Goal: Task Accomplishment & Management: Manage account settings

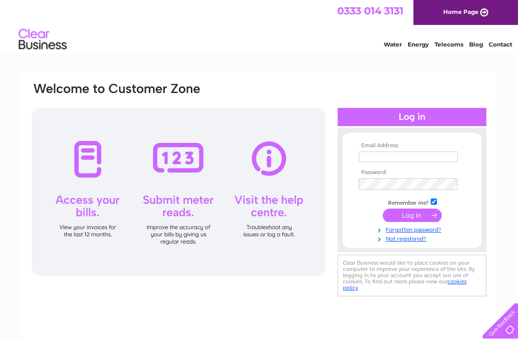
click at [377, 155] on input "text" at bounding box center [408, 156] width 99 height 11
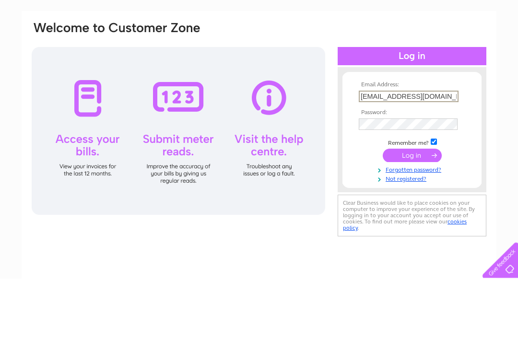
type input "g_irving62@outlook.com"
click at [413, 209] on input "submit" at bounding box center [411, 215] width 59 height 13
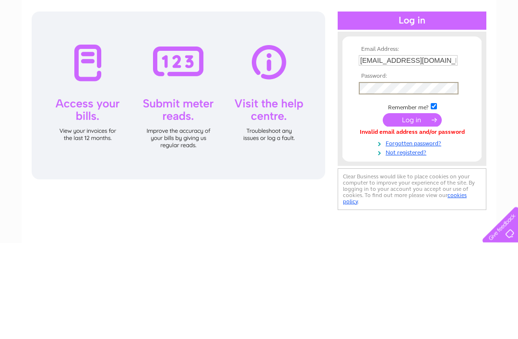
click at [412, 209] on input "submit" at bounding box center [411, 215] width 59 height 13
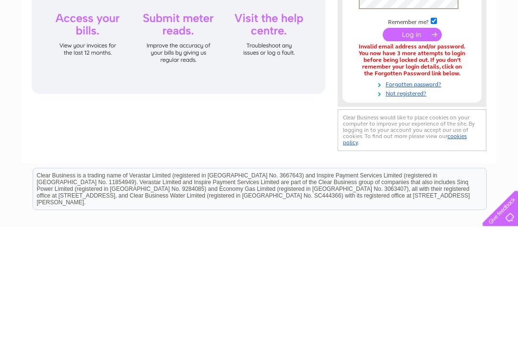
click at [411, 140] on input "submit" at bounding box center [411, 146] width 59 height 13
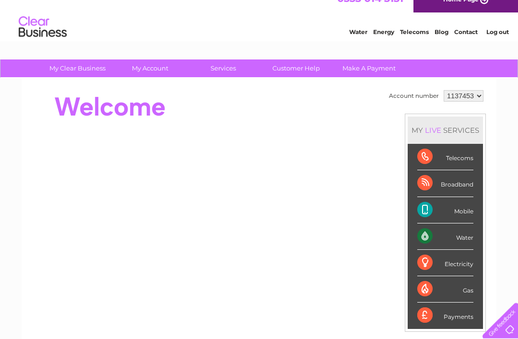
scroll to position [12, 0]
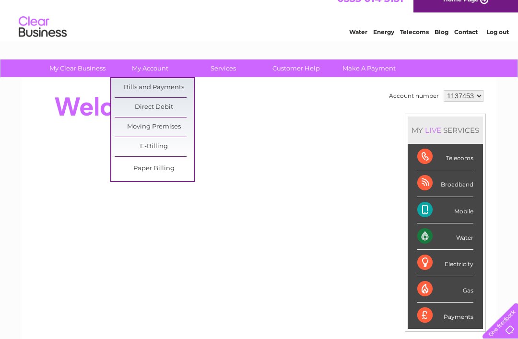
click at [166, 89] on link "Bills and Payments" at bounding box center [154, 87] width 79 height 19
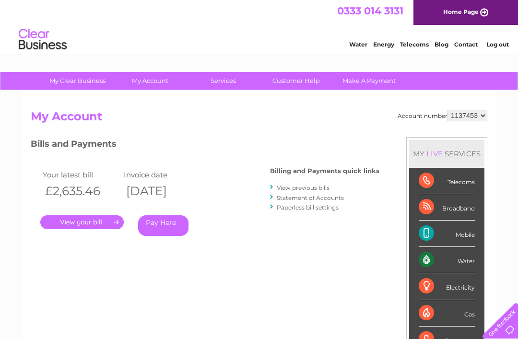
click at [96, 220] on link "." at bounding box center [81, 222] width 83 height 14
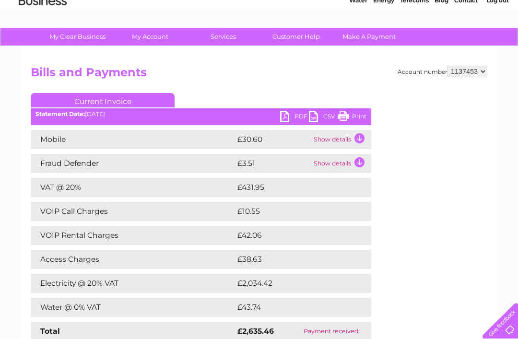
scroll to position [15, 0]
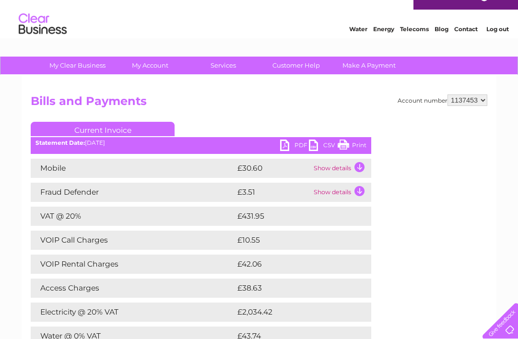
click at [295, 136] on ul "Current Invoice" at bounding box center [201, 131] width 340 height 18
click at [296, 145] on link "PDF" at bounding box center [294, 146] width 29 height 14
